Goal: Task Accomplishment & Management: Complete application form

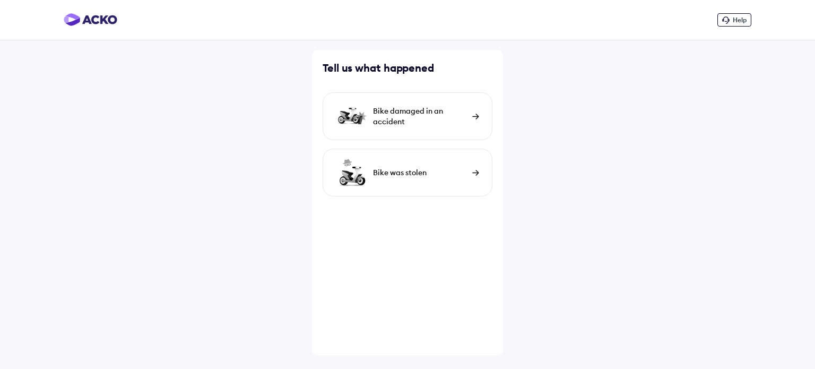
click at [452, 113] on div "Bike damaged in an accident" at bounding box center [420, 116] width 94 height 21
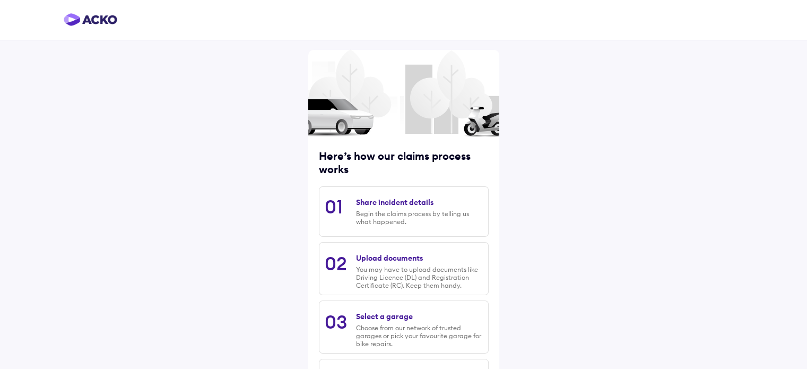
click at [719, 12] on div at bounding box center [403, 20] width 807 height 40
click at [735, 76] on div "Here’s how our claims process works 01 Share incident details Begin the claims …" at bounding box center [403, 237] width 807 height 475
click at [698, 117] on div "Here’s how our claims process works 01 Share incident details Begin the claims …" at bounding box center [403, 237] width 807 height 475
click at [88, 24] on img at bounding box center [91, 19] width 54 height 13
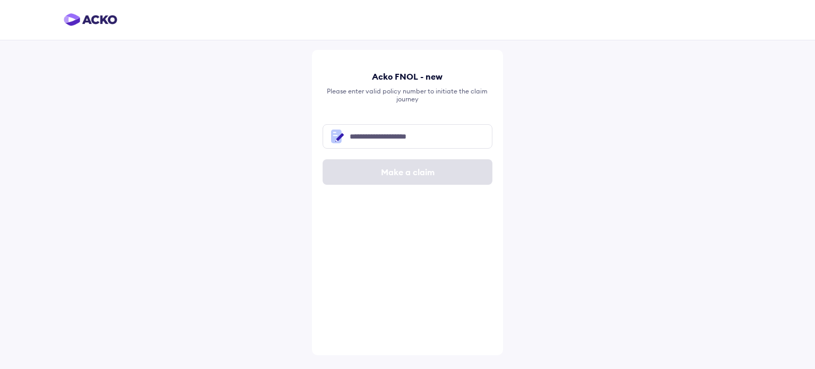
click at [98, 21] on img at bounding box center [91, 19] width 54 height 13
click at [93, 24] on img at bounding box center [91, 19] width 54 height 13
